Goal: Check status: Check status

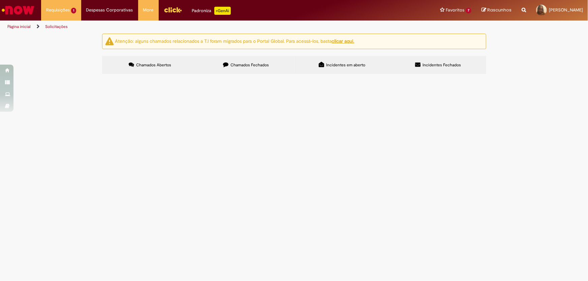
click at [0, 0] on span "dexpara 96467 dexpara 70205" at bounding box center [0, 0] width 0 height 0
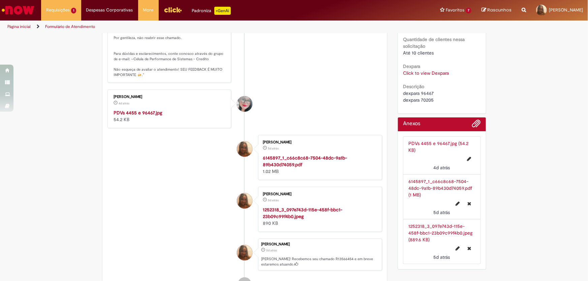
scroll to position [214, 0]
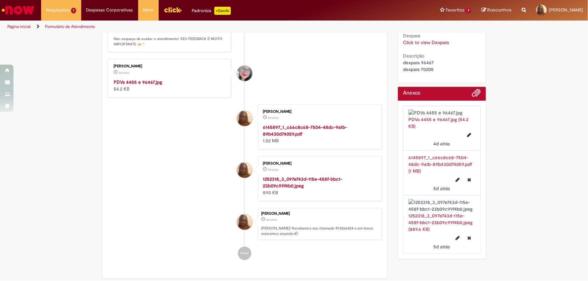
click at [191, 79] on img "Histórico de tíquete" at bounding box center [170, 79] width 112 height 0
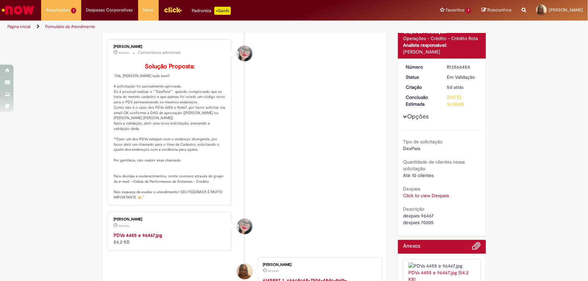
scroll to position [30, 0]
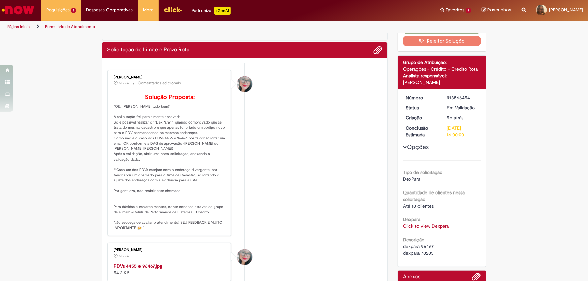
click at [273, 143] on li "[PERSON_NAME] 4d atrás 4 dias atrás Comentários adicionais Solução Proposta:" at bounding box center [245, 153] width 275 height 167
click at [65, 22] on li "Exibir Todas as Solicitações" at bounding box center [78, 26] width 74 height 9
click at [65, 25] on link "Exibir Todas as Solicitações" at bounding box center [78, 27] width 74 height 7
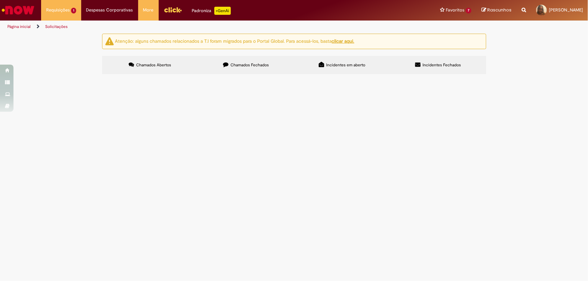
click at [254, 67] on span "Chamados Fechados" at bounding box center [250, 64] width 38 height 5
click at [0, 0] on input "Pesquisar" at bounding box center [0, 0] width 0 height 0
type input "****"
drag, startPoint x: 401, startPoint y: 87, endPoint x: 365, endPoint y: 88, distance: 35.7
click at [0, 0] on div "Itens solicitados Exportar como PDF Exportar como Excel Exportar como CSV Itens…" at bounding box center [0, 0] width 0 height 0
